Goal: Task Accomplishment & Management: Complete application form

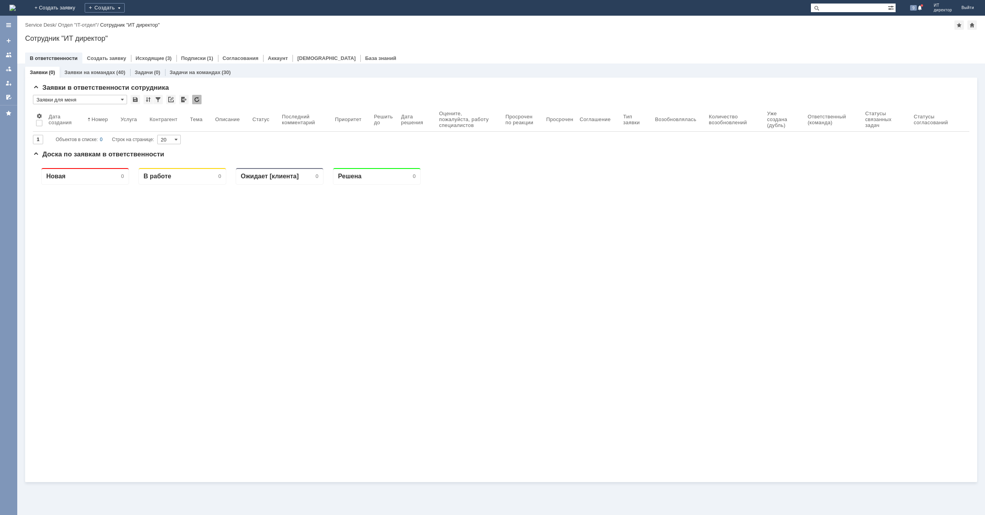
paste input "173982"
type input "173982"
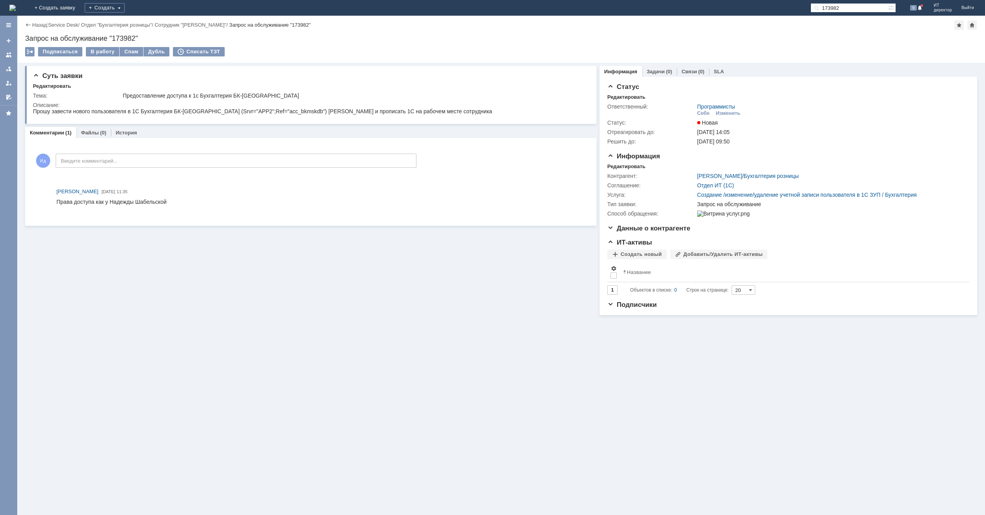
click at [118, 37] on div "Запрос на обслуживание "173982"" at bounding box center [501, 39] width 952 height 8
copy div "173982"
click at [80, 6] on link "+ Создать заявку" at bounding box center [55, 8] width 50 height 16
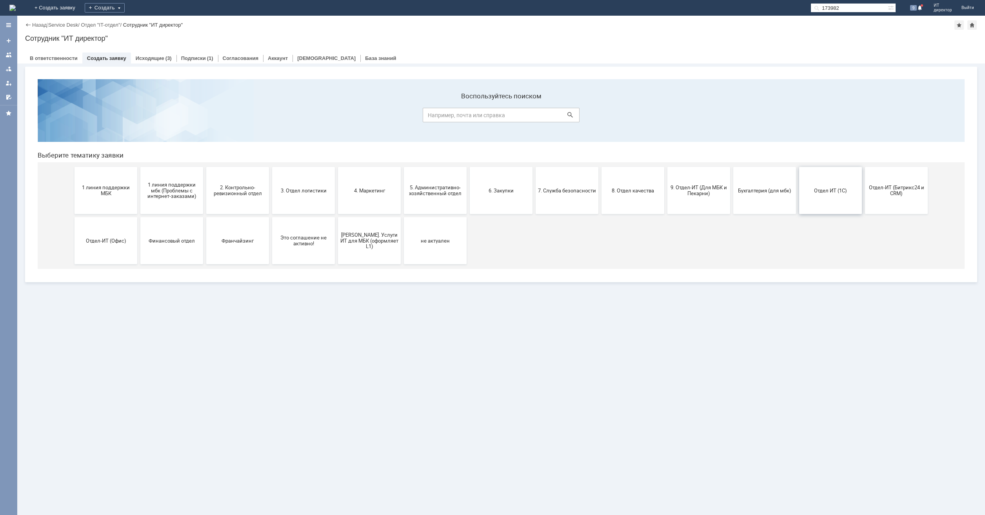
click at [834, 185] on button "Отдел ИТ (1С)" at bounding box center [830, 190] width 63 height 47
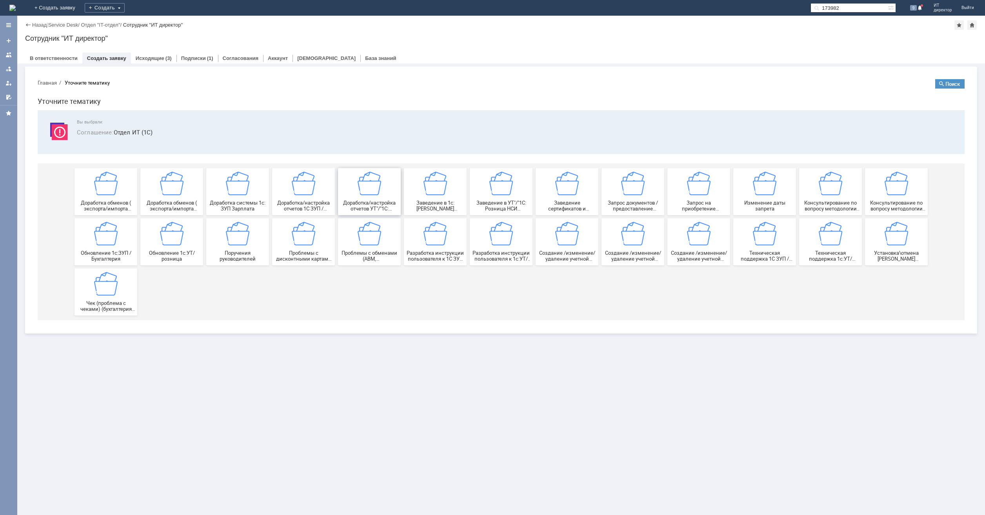
click at [361, 198] on div "Доработка/настройка отчетов УТ"/"1С: Розница"" at bounding box center [369, 192] width 58 height 40
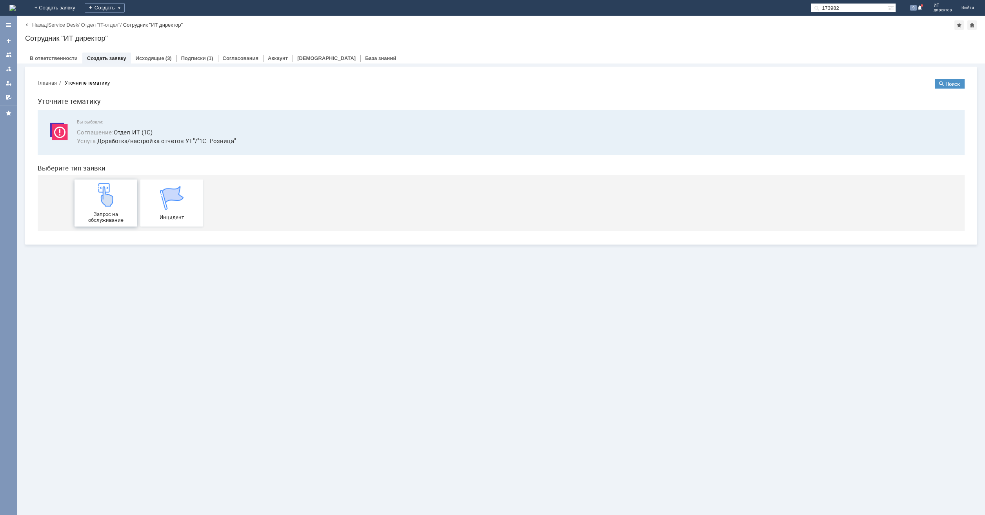
click at [117, 208] on div "Запрос на обслуживание" at bounding box center [106, 203] width 58 height 40
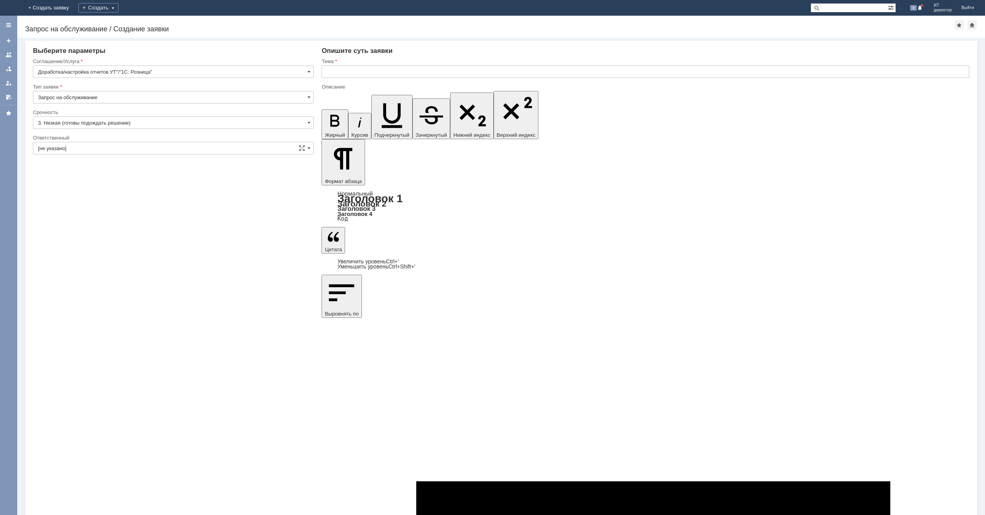
click at [130, 98] on input "Запрос на обслуживание" at bounding box center [173, 97] width 281 height 13
click at [155, 158] on div at bounding box center [173, 158] width 281 height 5
type input "Запрос на обслуживание"
click at [346, 66] on div "Тема" at bounding box center [646, 70] width 648 height 25
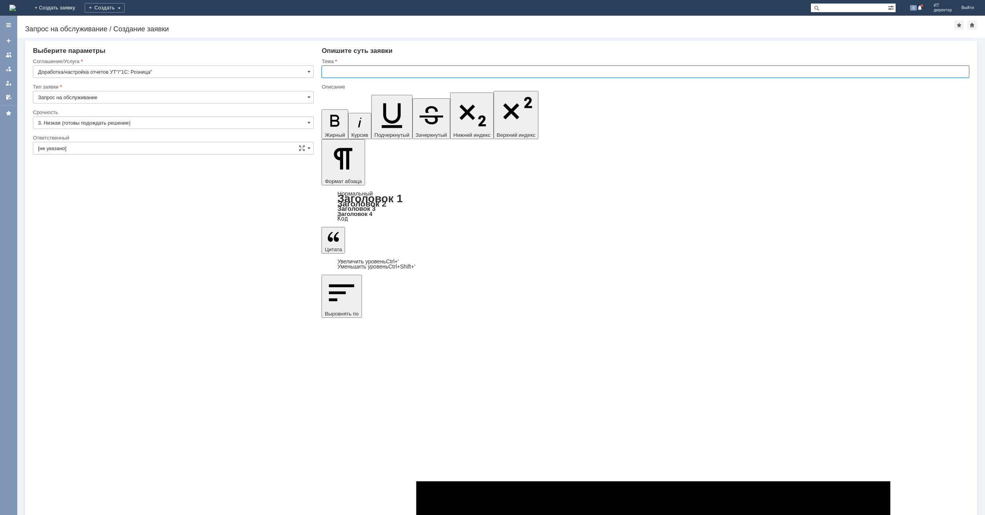
click at [346, 67] on input "text" at bounding box center [646, 72] width 648 height 13
type input "Y"
type input "Отбор-размещение маркированного товара на ТСД"
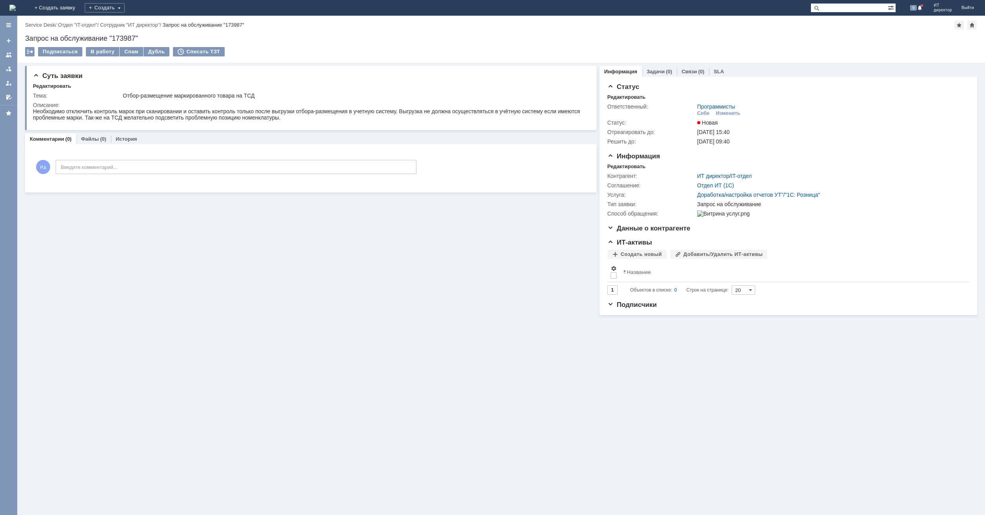
click at [132, 41] on div "Запрос на обслуживание "173987"" at bounding box center [501, 39] width 952 height 8
copy div "173987"
